Goal: Book appointment/travel/reservation

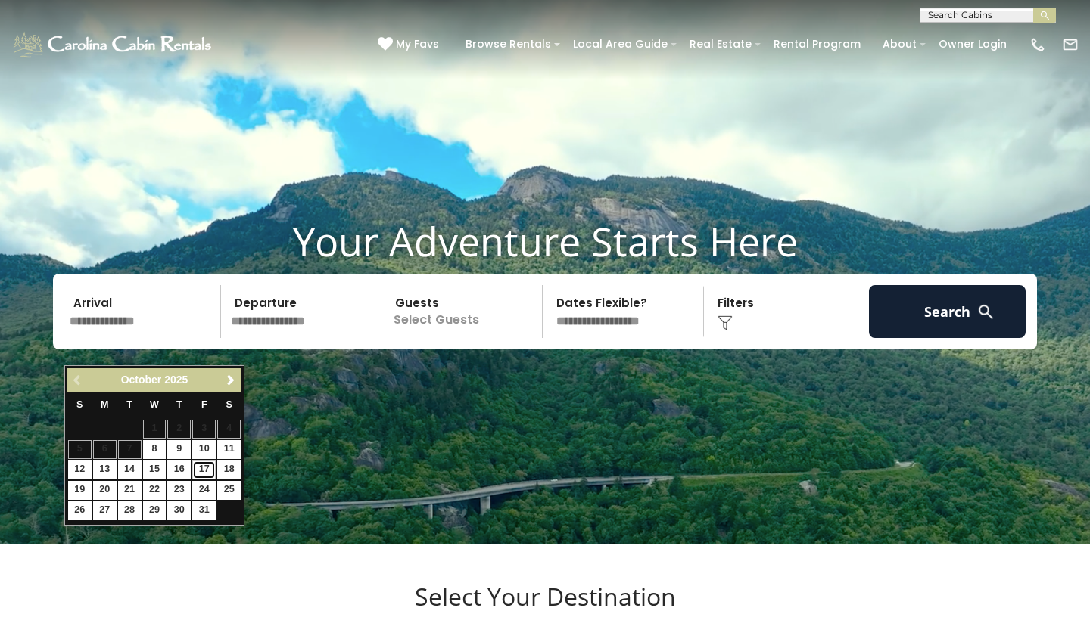
click at [210, 472] on link "17" at bounding box center [203, 470] width 23 height 19
type input "********"
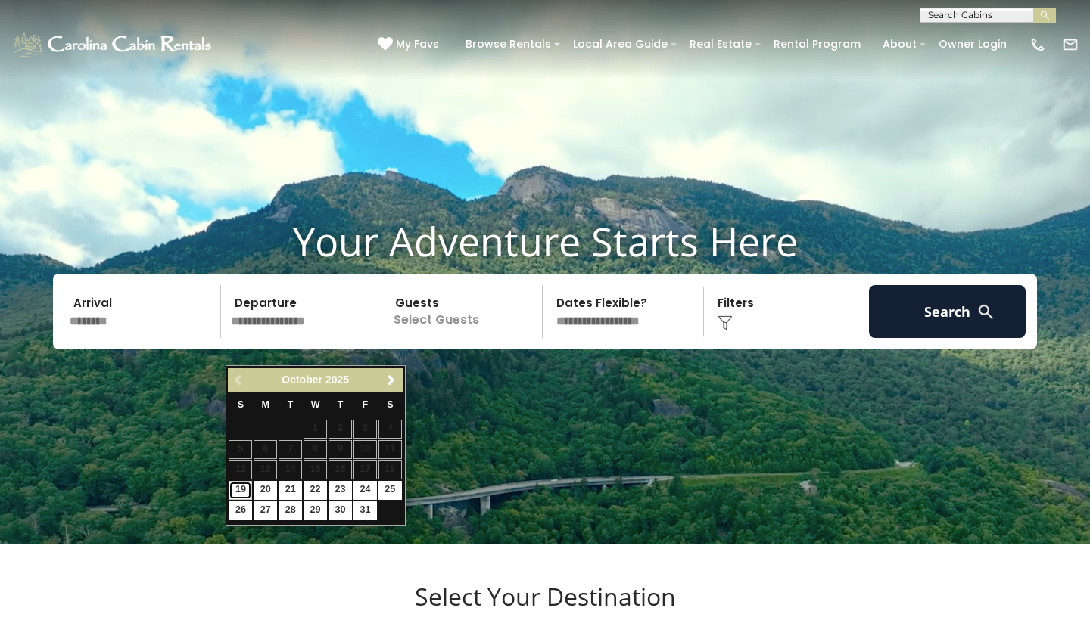
click at [249, 498] on link "19" at bounding box center [240, 490] width 23 height 19
type input "********"
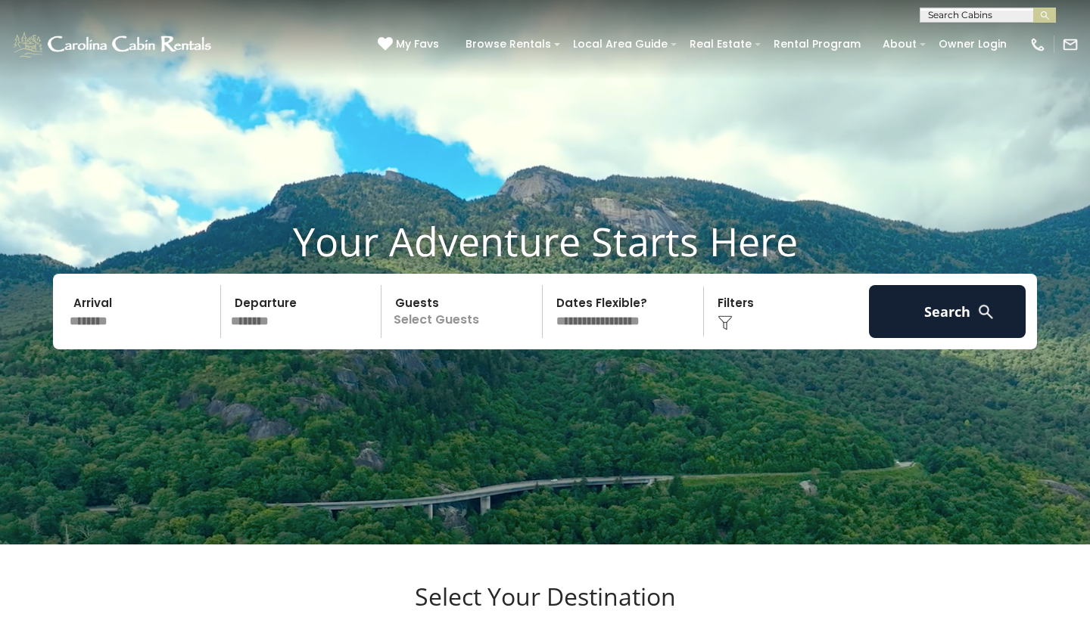
click at [443, 338] on p "Select Guests" at bounding box center [464, 311] width 156 height 53
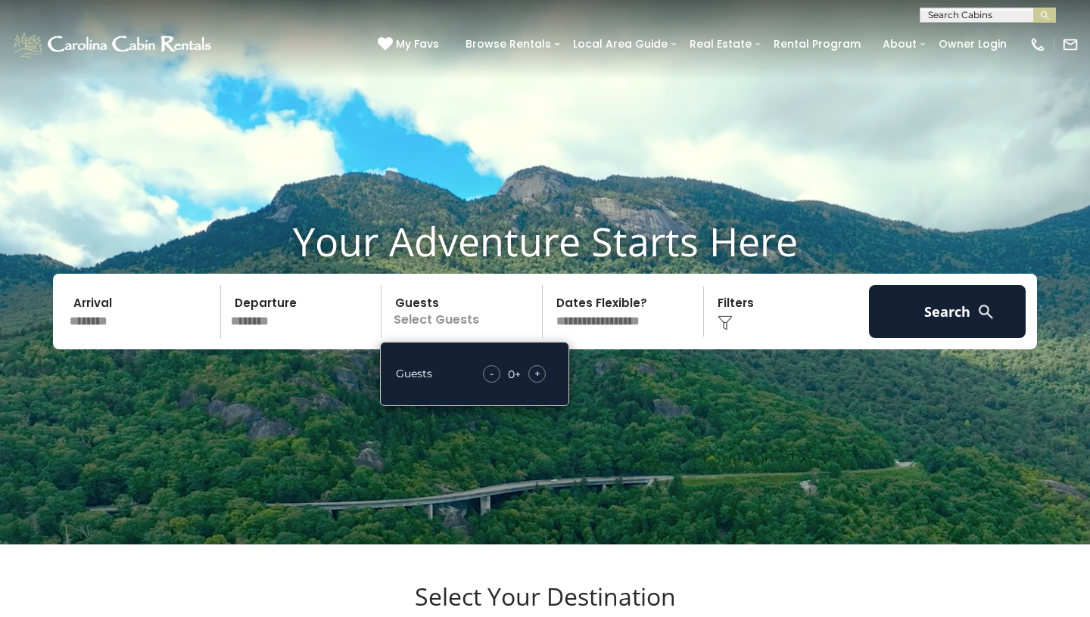
click at [545, 383] on div "- 0 + +" at bounding box center [514, 373] width 78 height 17
click at [544, 383] on div "+" at bounding box center [536, 373] width 17 height 17
click at [750, 338] on div "Click to Choose" at bounding box center [786, 311] width 157 height 53
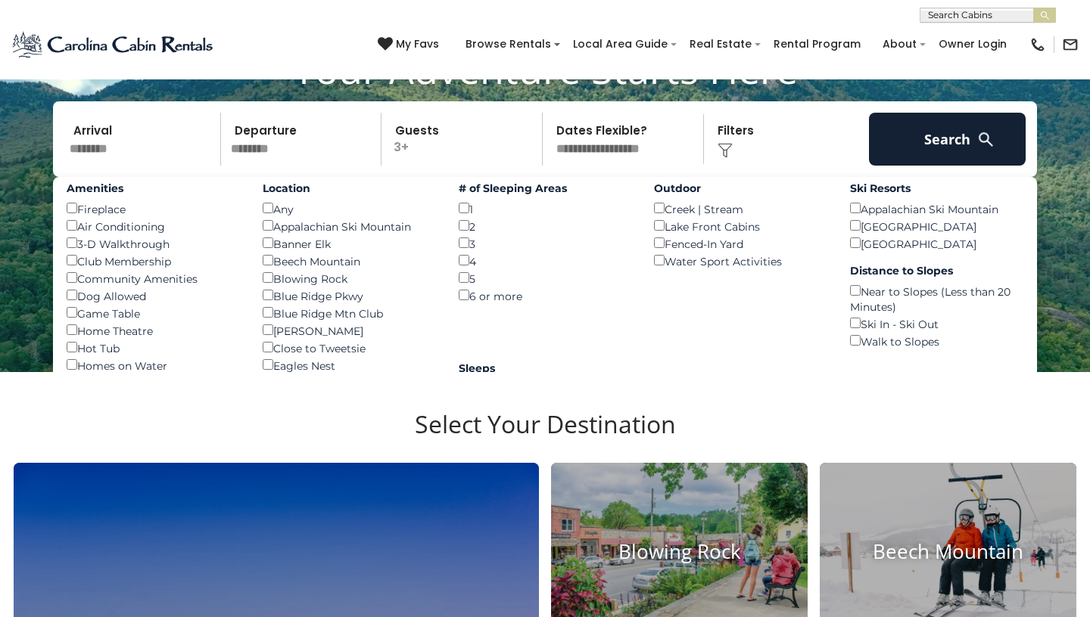
scroll to position [184, 0]
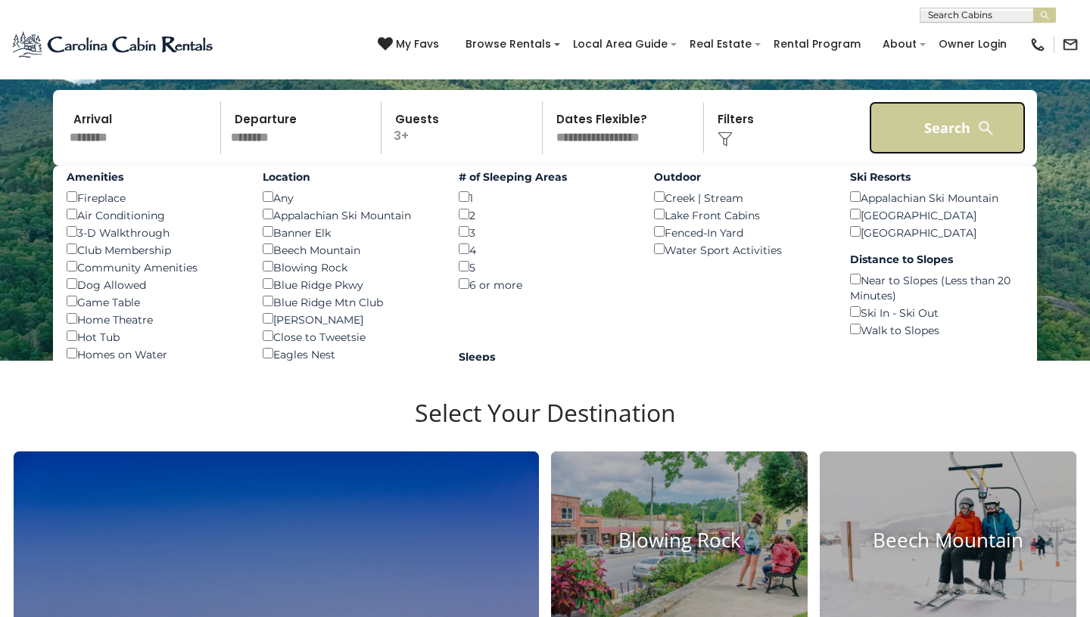
click at [963, 154] on button "Search" at bounding box center [947, 127] width 157 height 53
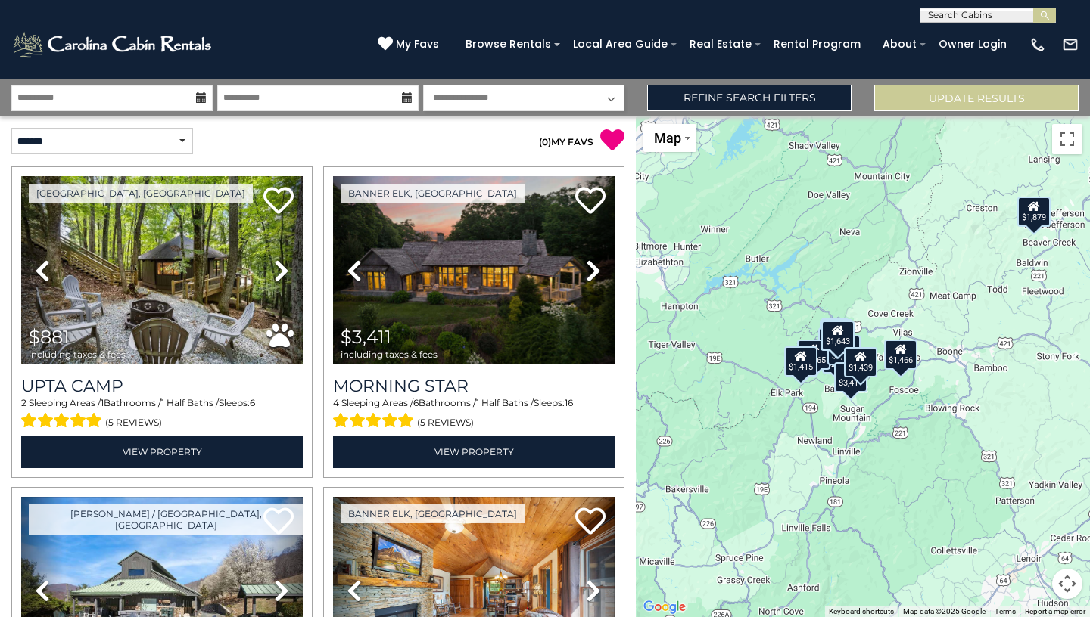
scroll to position [9, 0]
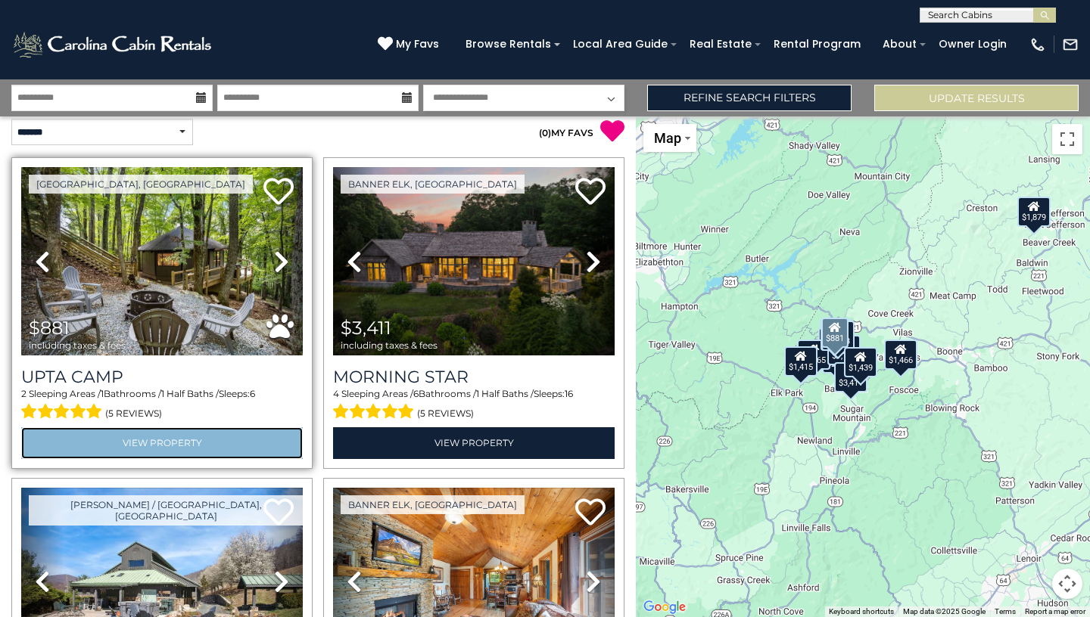
click at [174, 440] on link "View Property" at bounding box center [161, 443] width 281 height 31
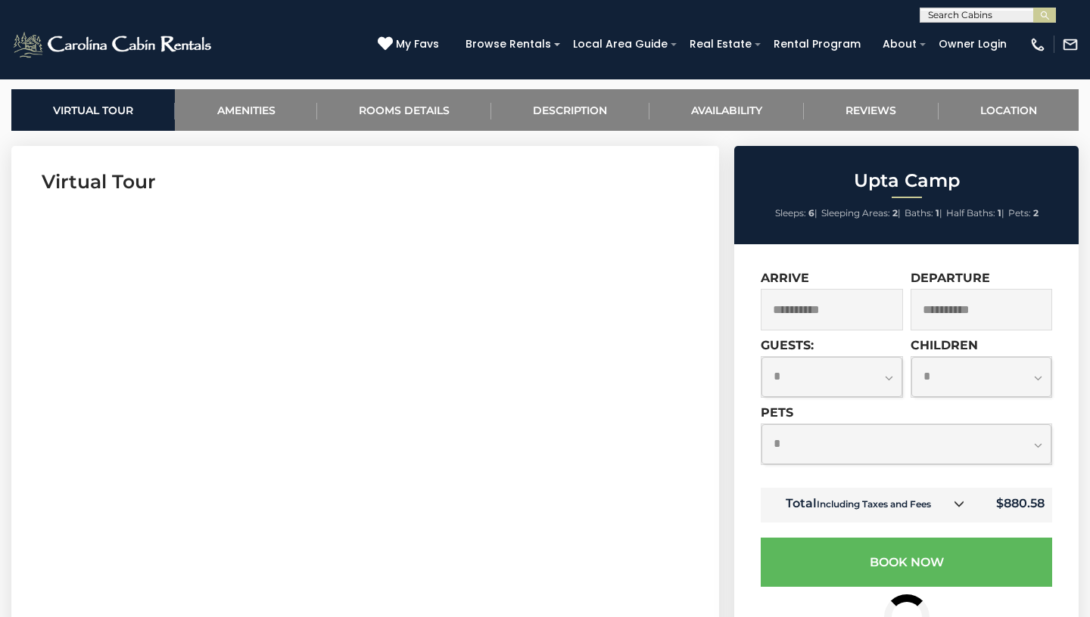
scroll to position [611, 0]
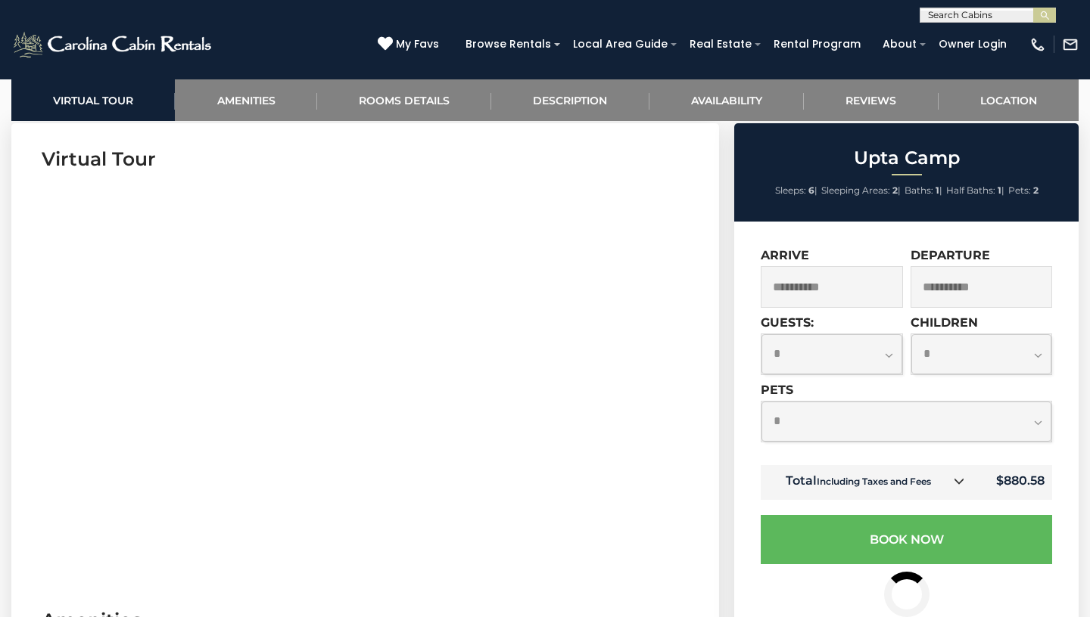
select select "*"
click option "*" at bounding box center [0, 0] width 0 height 0
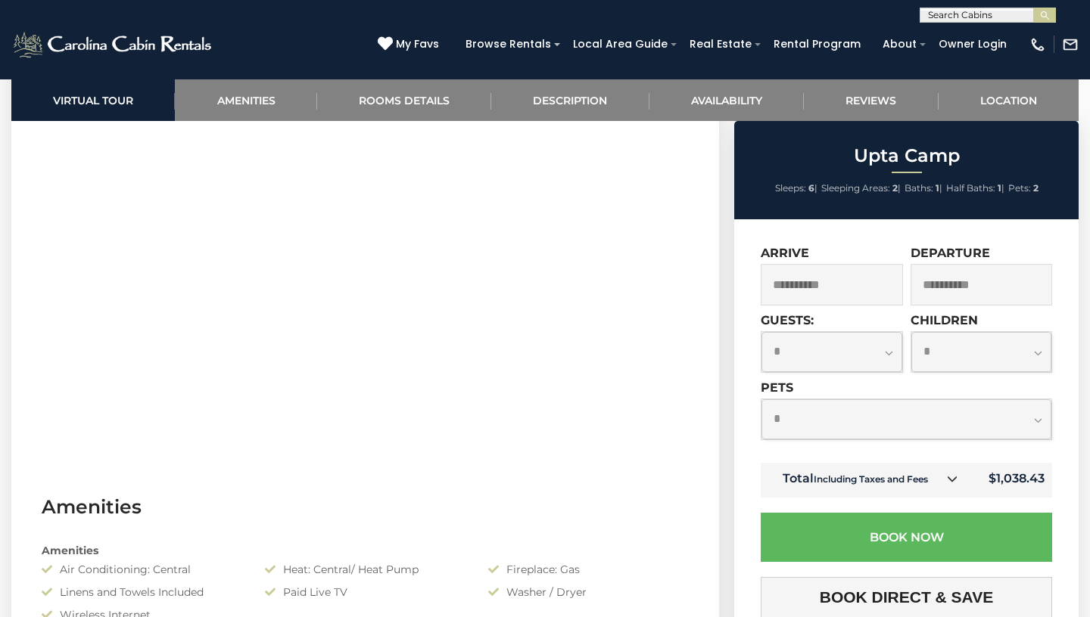
scroll to position [718, 0]
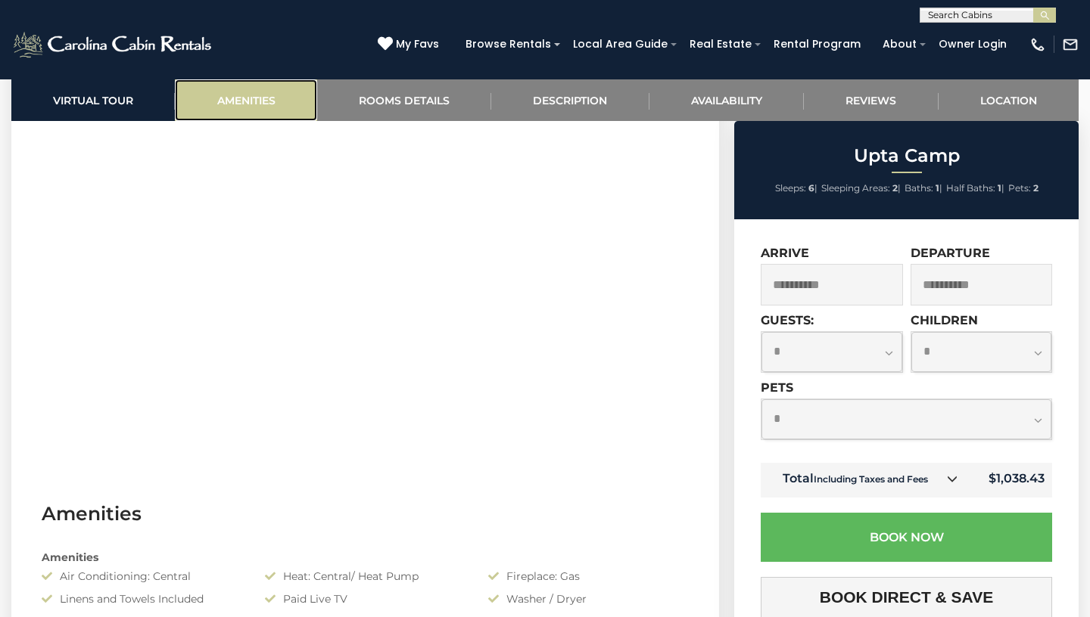
click at [261, 85] on link "Amenities" at bounding box center [246, 100] width 142 height 42
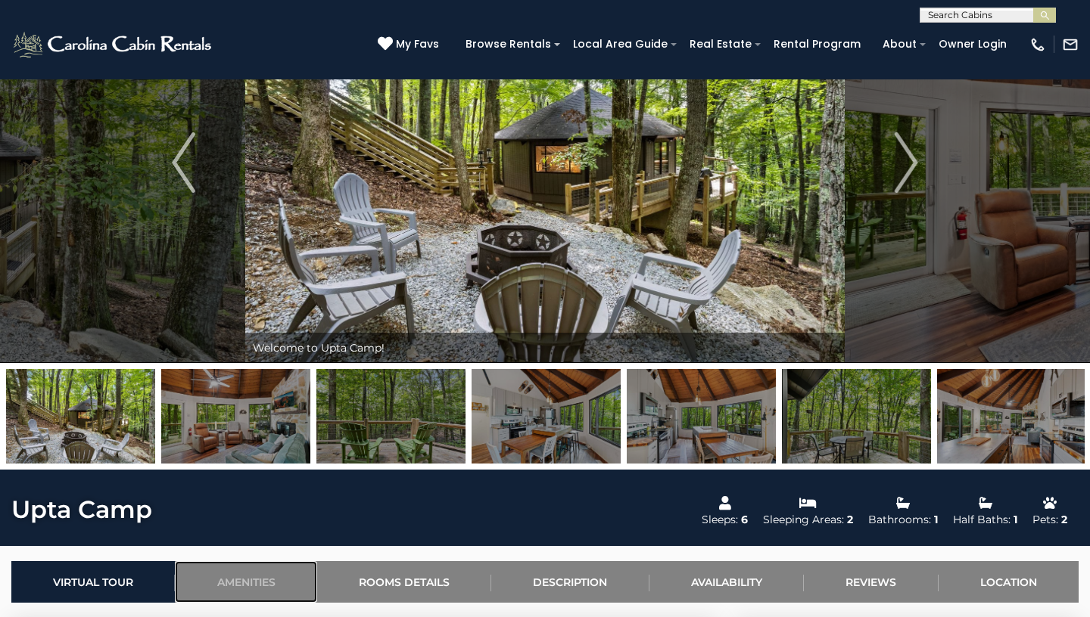
scroll to position [0, 0]
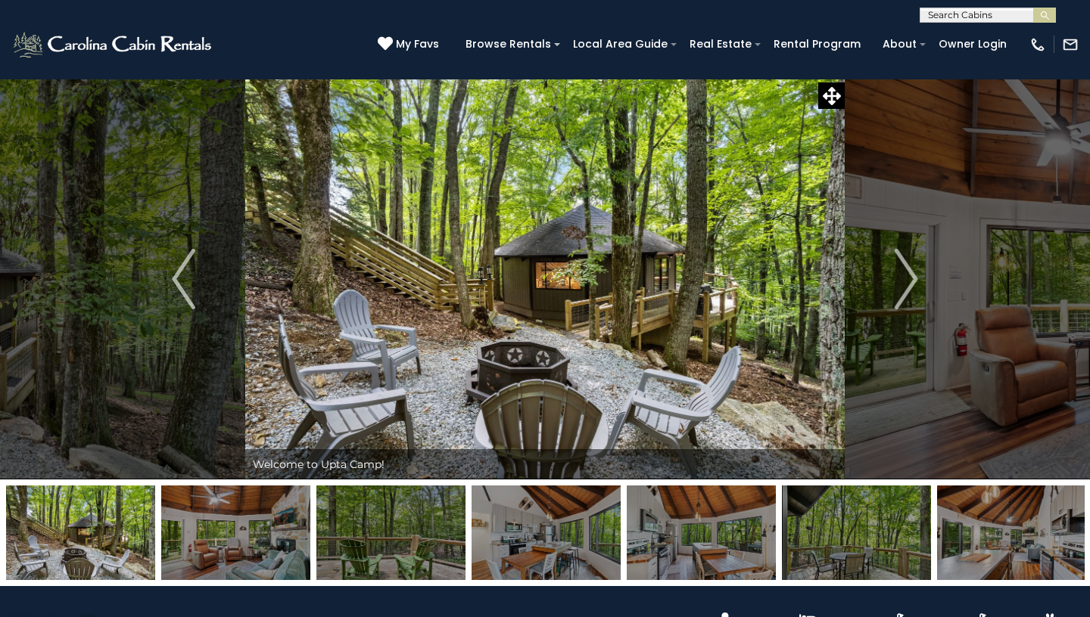
click at [524, 552] on img at bounding box center [545, 533] width 149 height 95
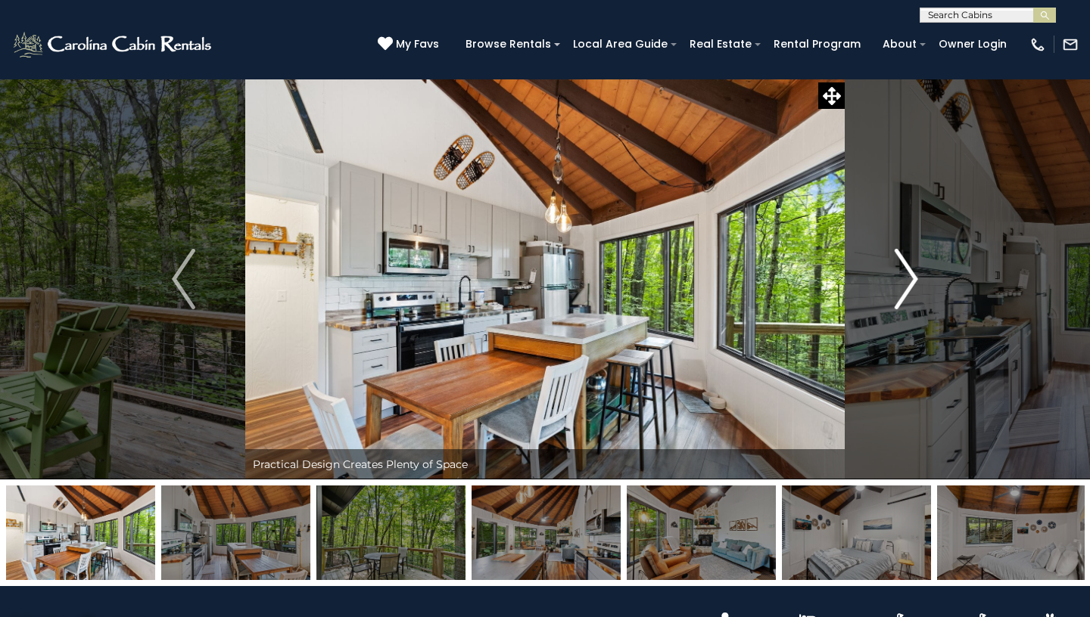
click at [902, 283] on img "Next" at bounding box center [905, 279] width 23 height 61
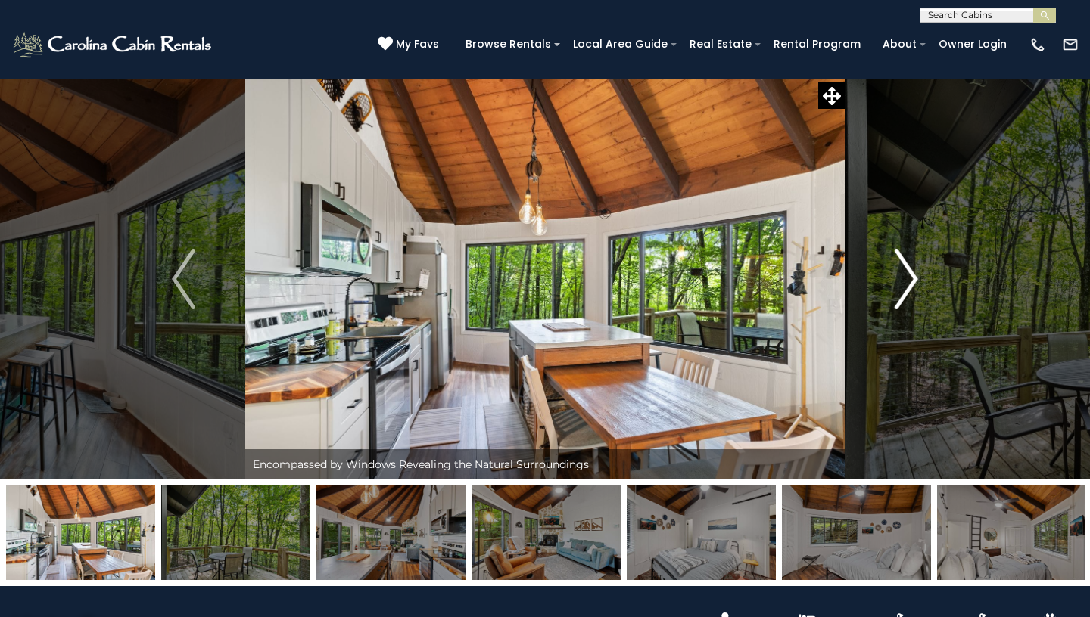
click at [902, 284] on img "Next" at bounding box center [905, 279] width 23 height 61
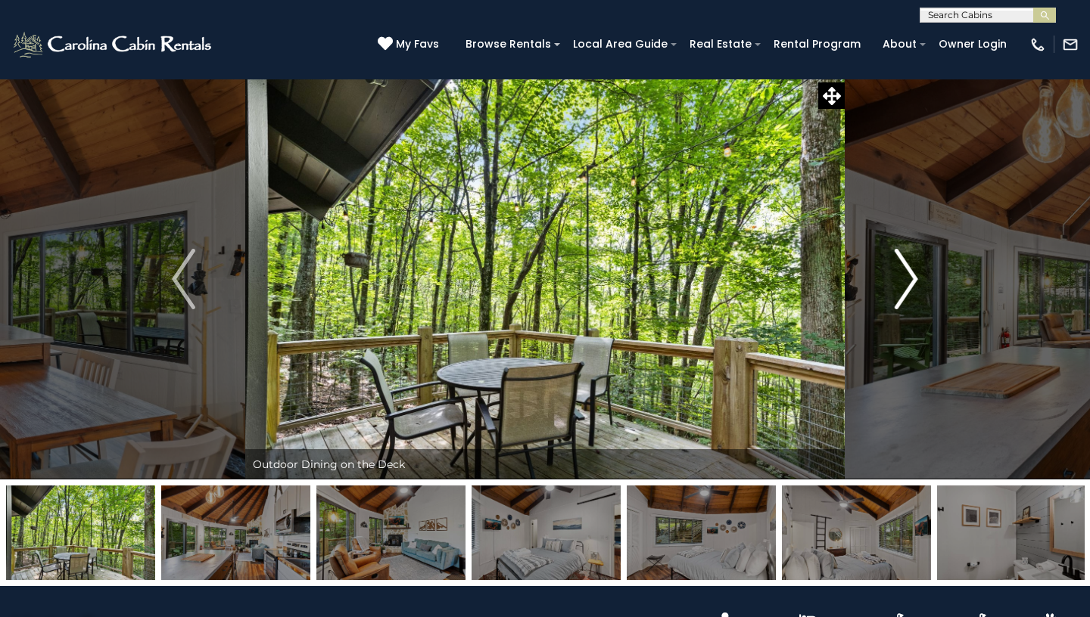
click at [902, 284] on img "Next" at bounding box center [905, 279] width 23 height 61
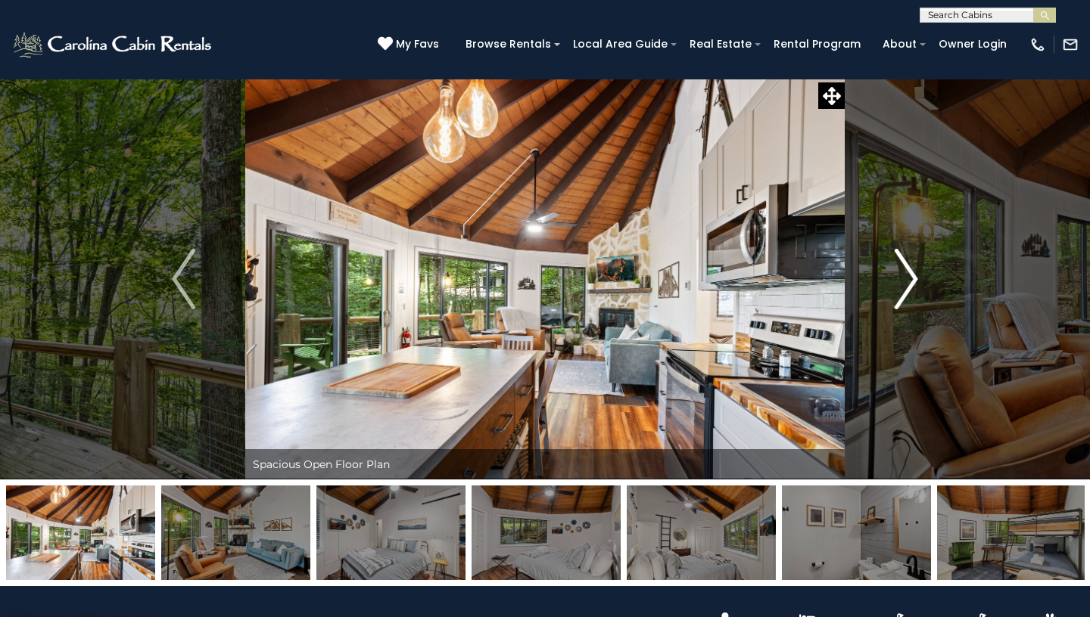
click at [902, 284] on img "Next" at bounding box center [905, 279] width 23 height 61
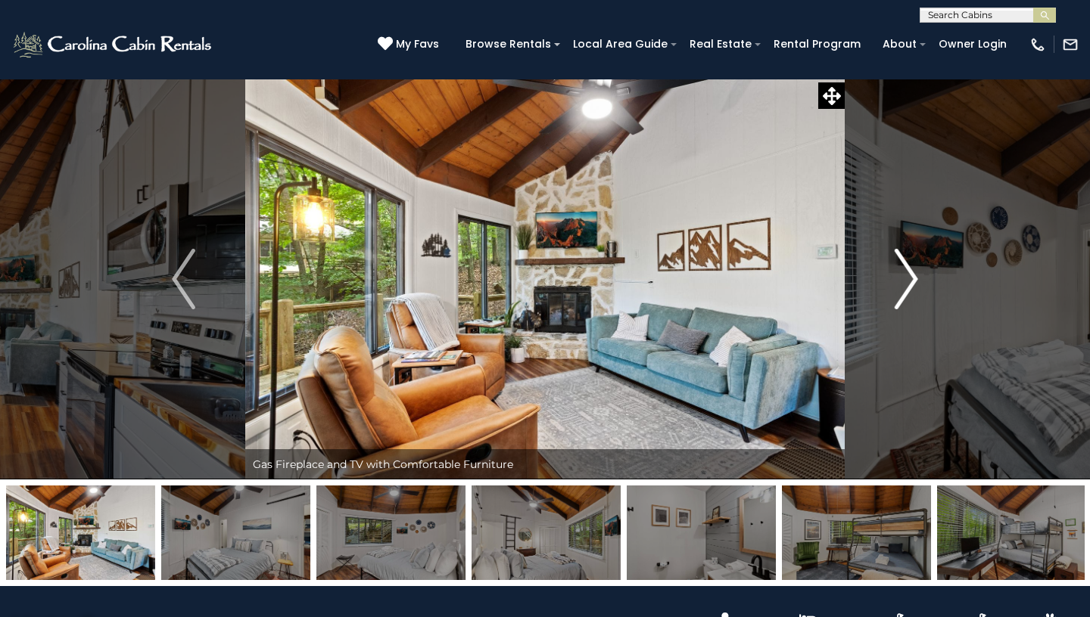
click at [902, 284] on img "Next" at bounding box center [905, 279] width 23 height 61
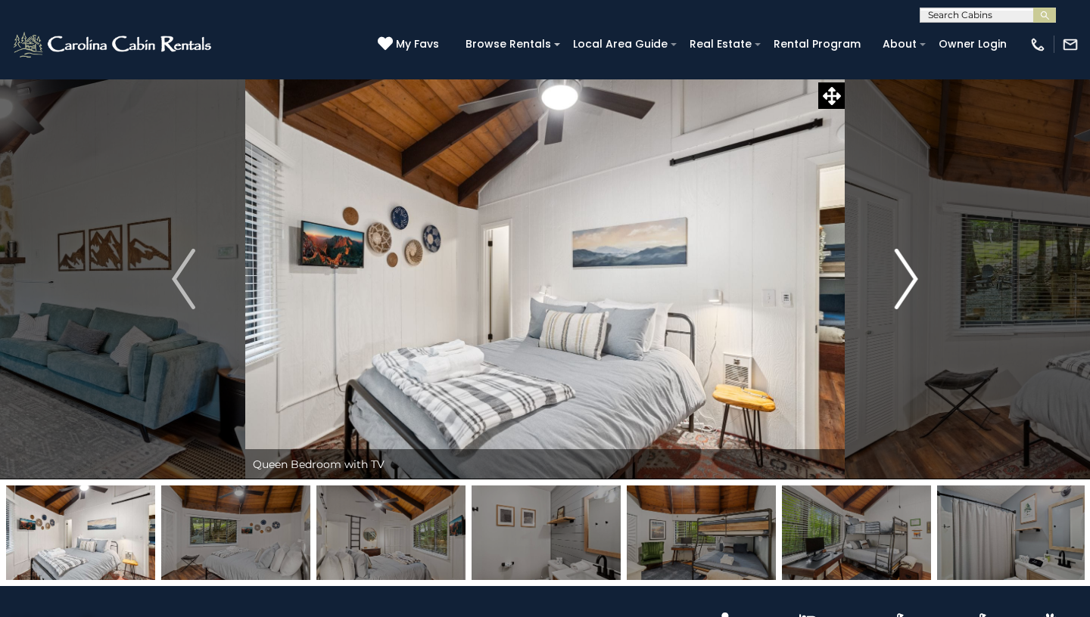
click at [902, 284] on img "Next" at bounding box center [905, 279] width 23 height 61
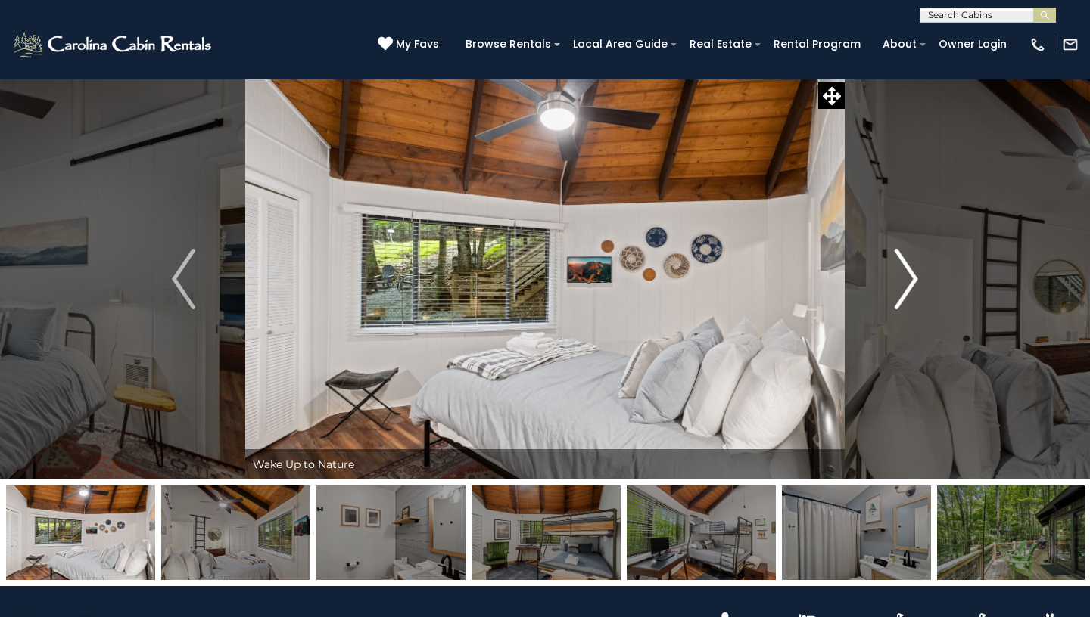
click at [902, 284] on img "Next" at bounding box center [905, 279] width 23 height 61
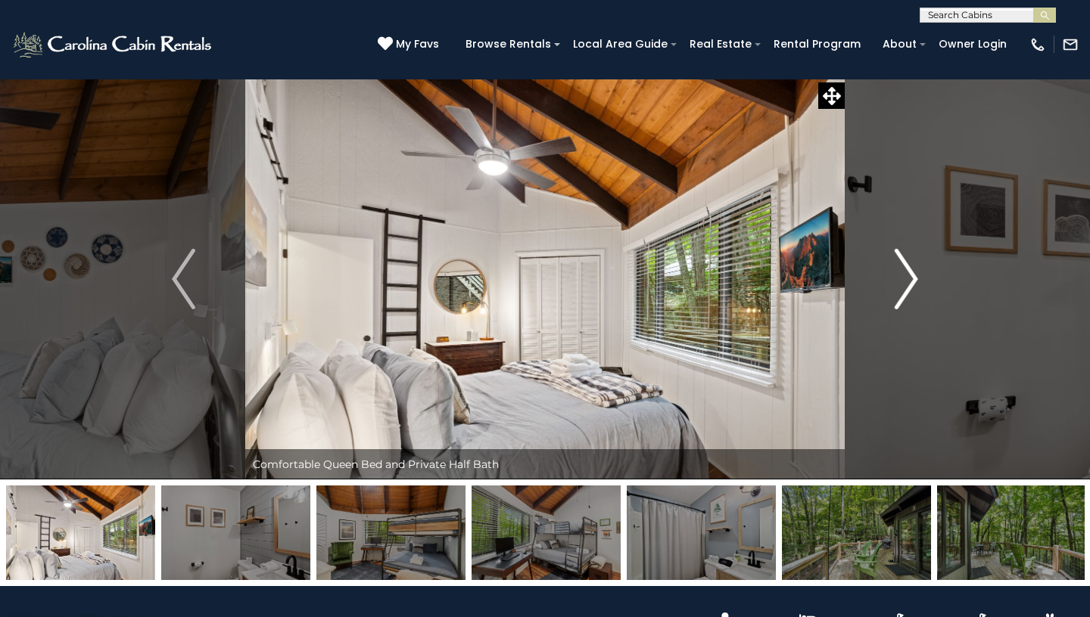
click at [902, 284] on img "Next" at bounding box center [905, 279] width 23 height 61
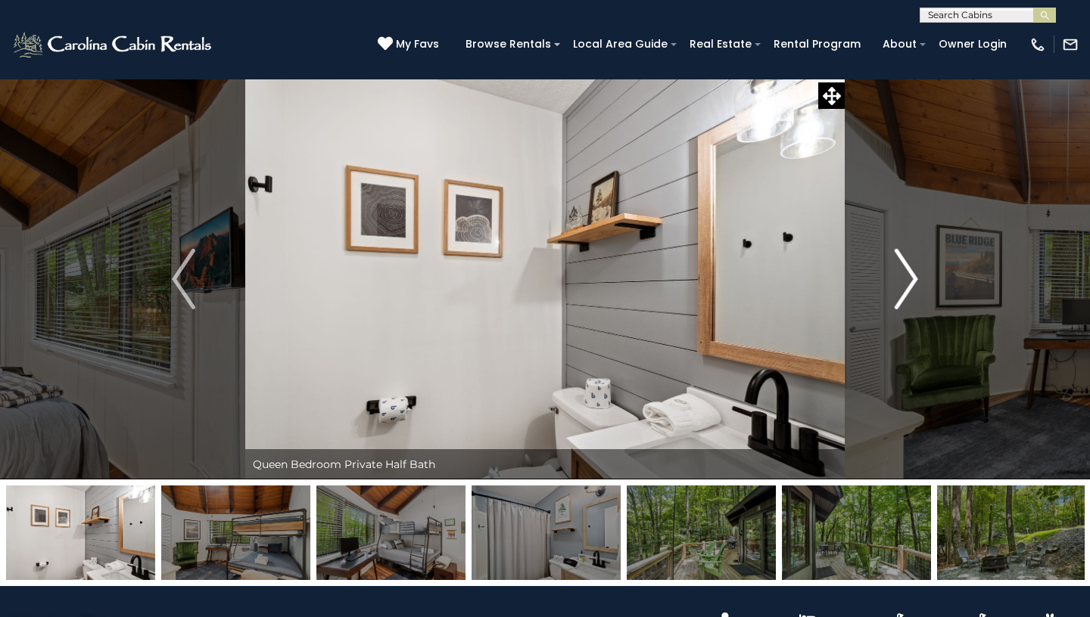
click at [902, 284] on img "Next" at bounding box center [905, 279] width 23 height 61
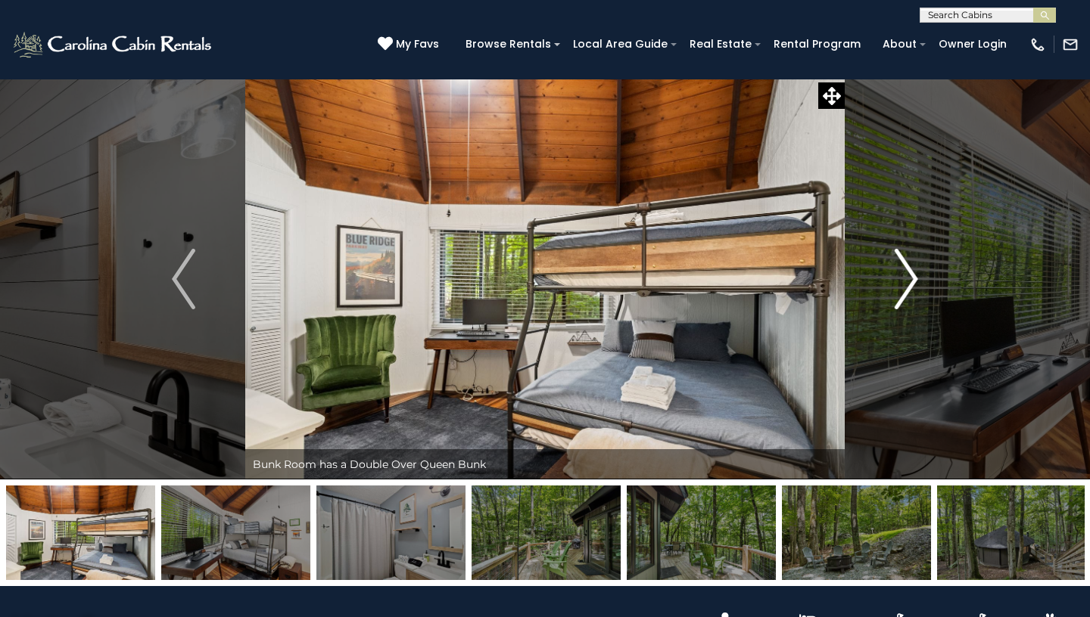
click at [902, 284] on img "Next" at bounding box center [905, 279] width 23 height 61
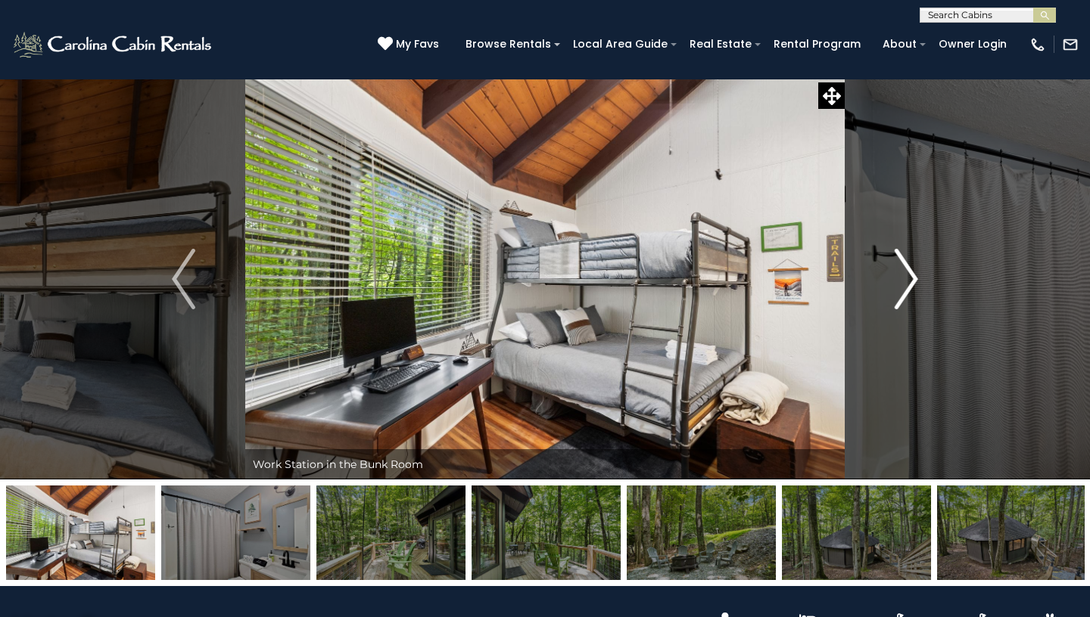
click at [902, 284] on img "Next" at bounding box center [905, 279] width 23 height 61
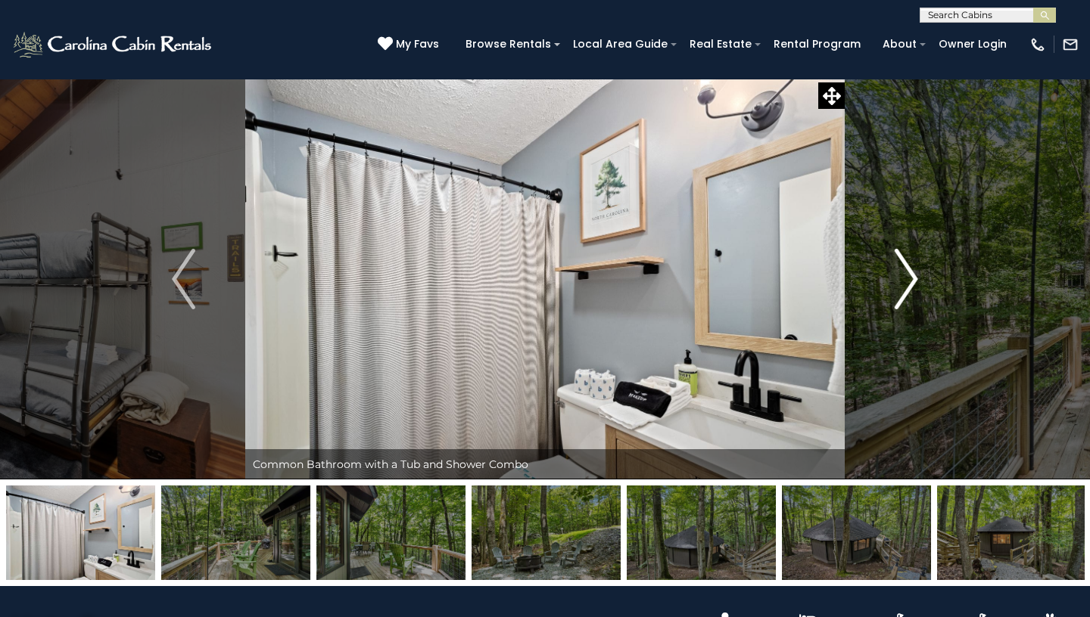
click at [902, 284] on img "Next" at bounding box center [905, 279] width 23 height 61
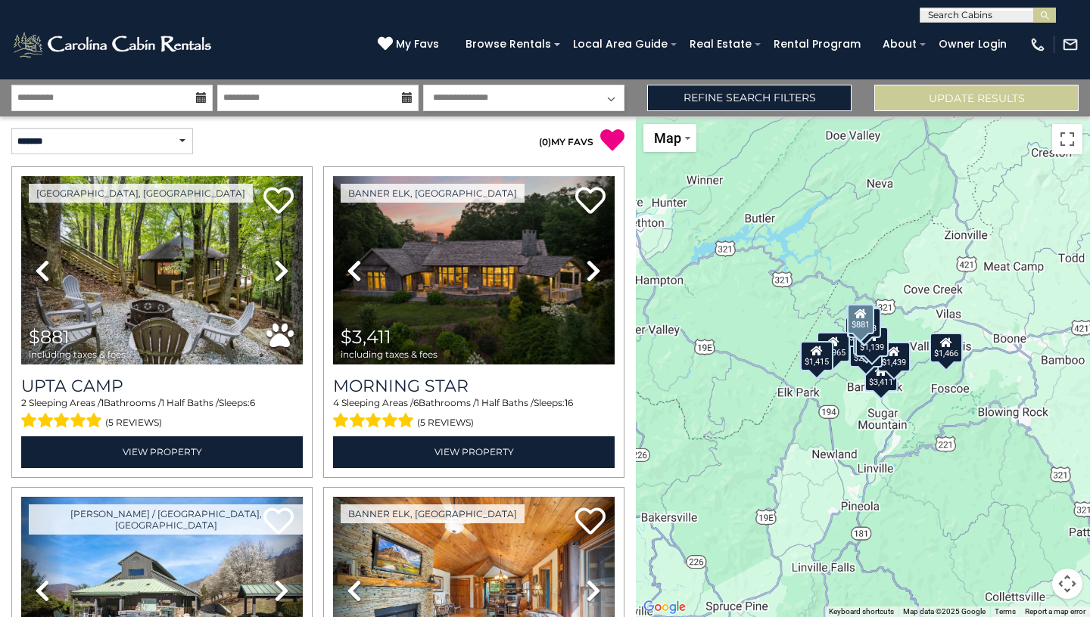
scroll to position [9, 0]
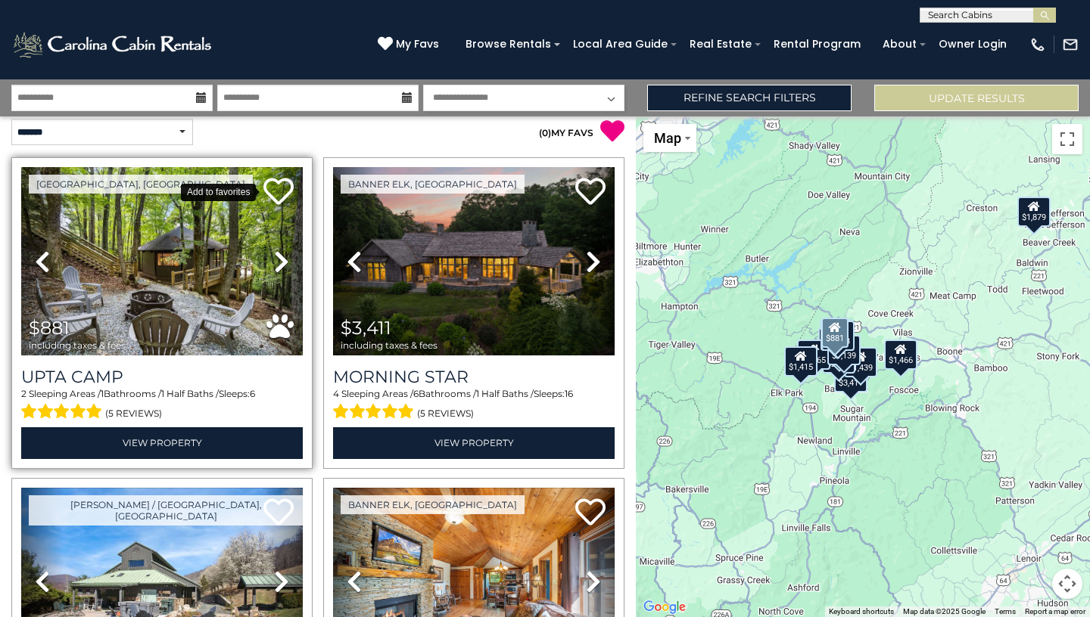
click at [274, 188] on icon at bounding box center [278, 191] width 30 height 30
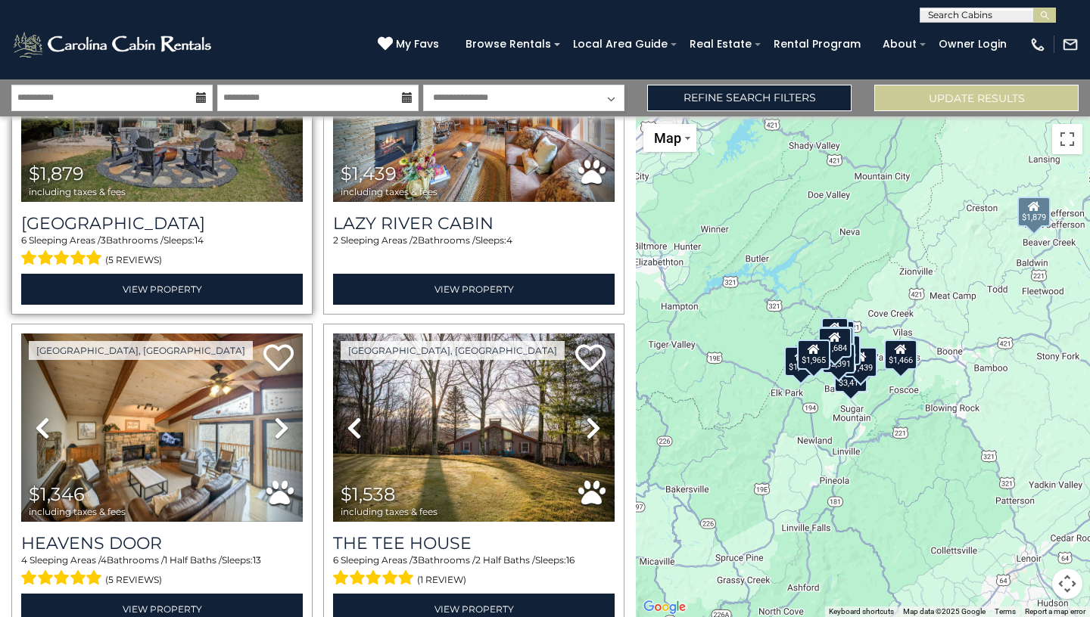
scroll to position [0, 0]
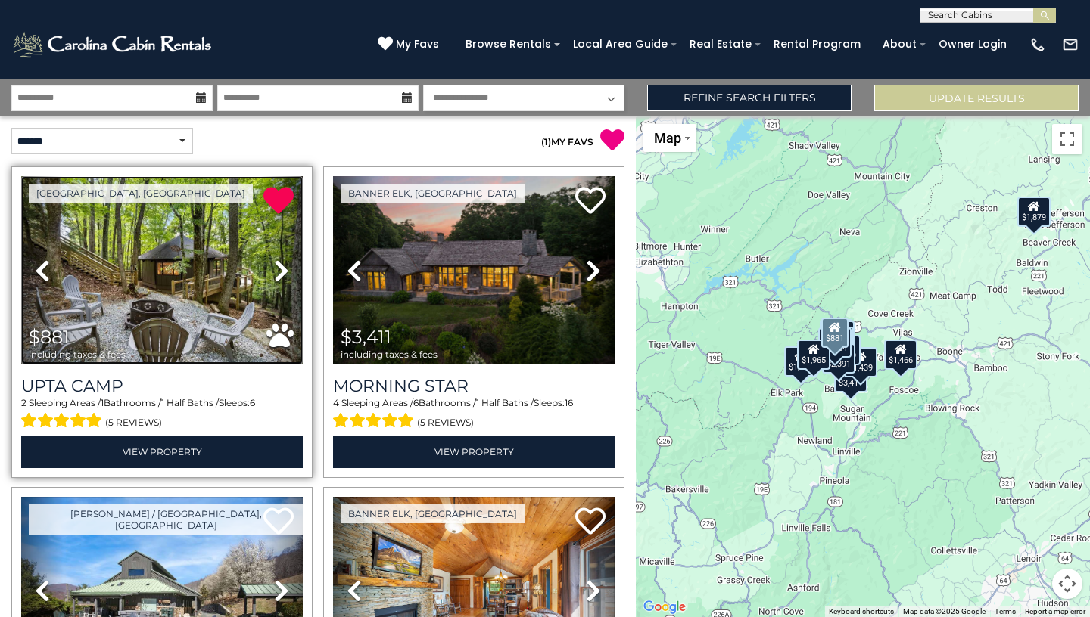
click at [164, 364] on img at bounding box center [161, 270] width 281 height 188
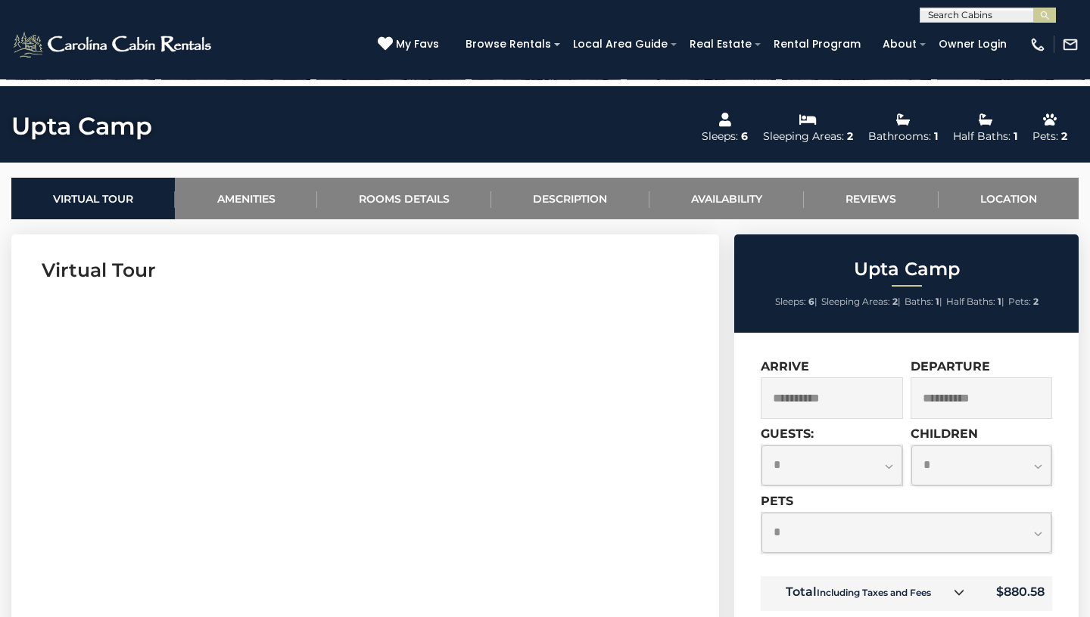
scroll to position [639, 0]
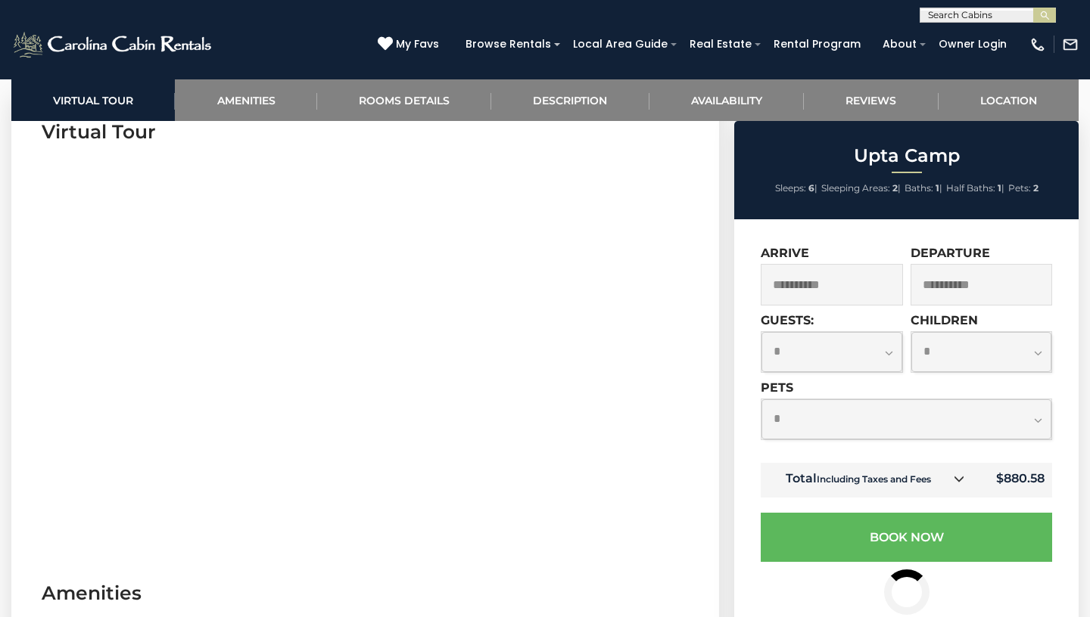
select select "*"
click option "*" at bounding box center [0, 0] width 0 height 0
